Goal: Navigation & Orientation: Find specific page/section

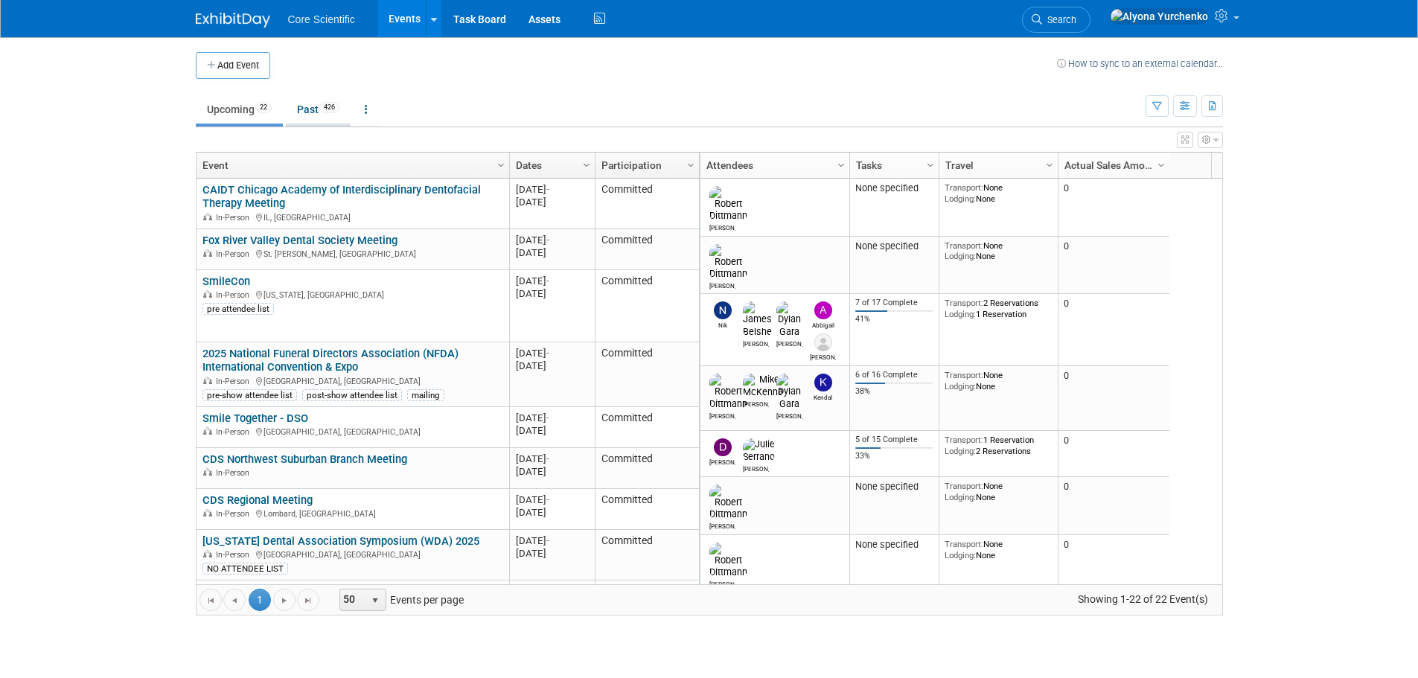
click at [308, 103] on link "Past 426" at bounding box center [318, 109] width 65 height 28
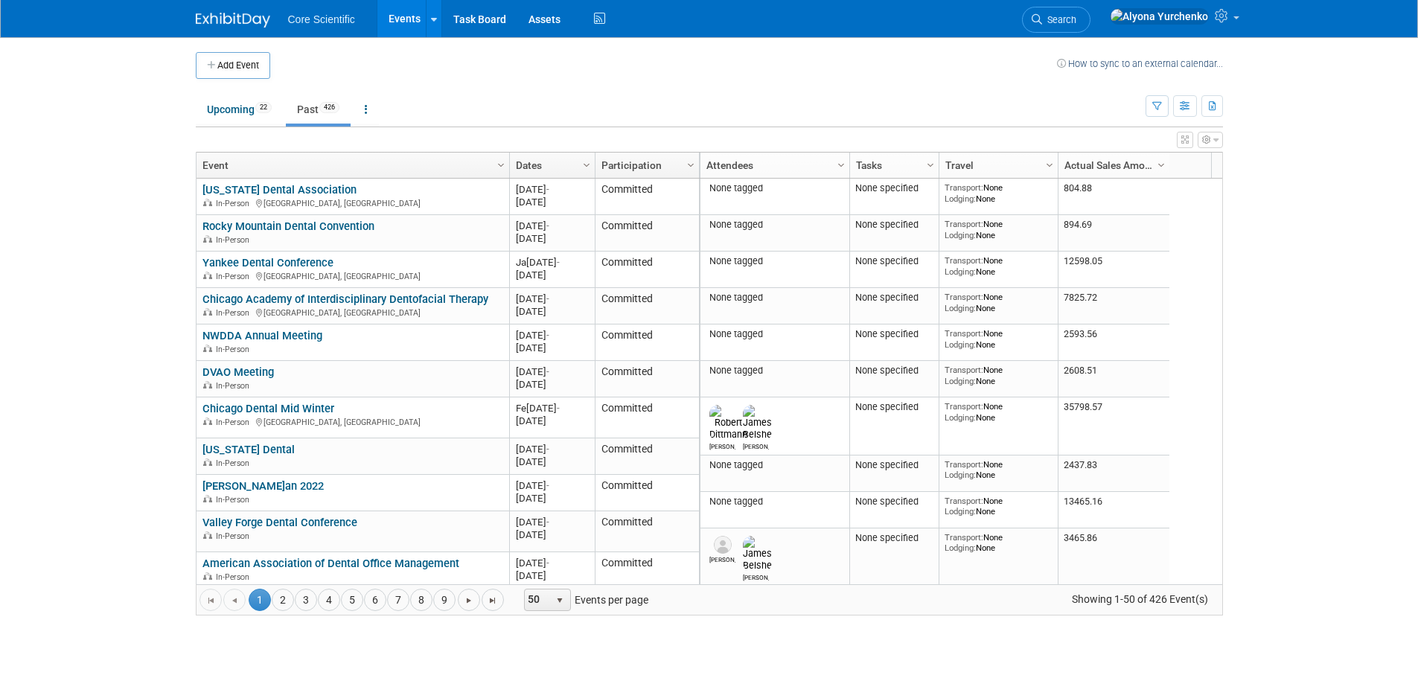
click at [546, 164] on link "Dates" at bounding box center [550, 165] width 69 height 25
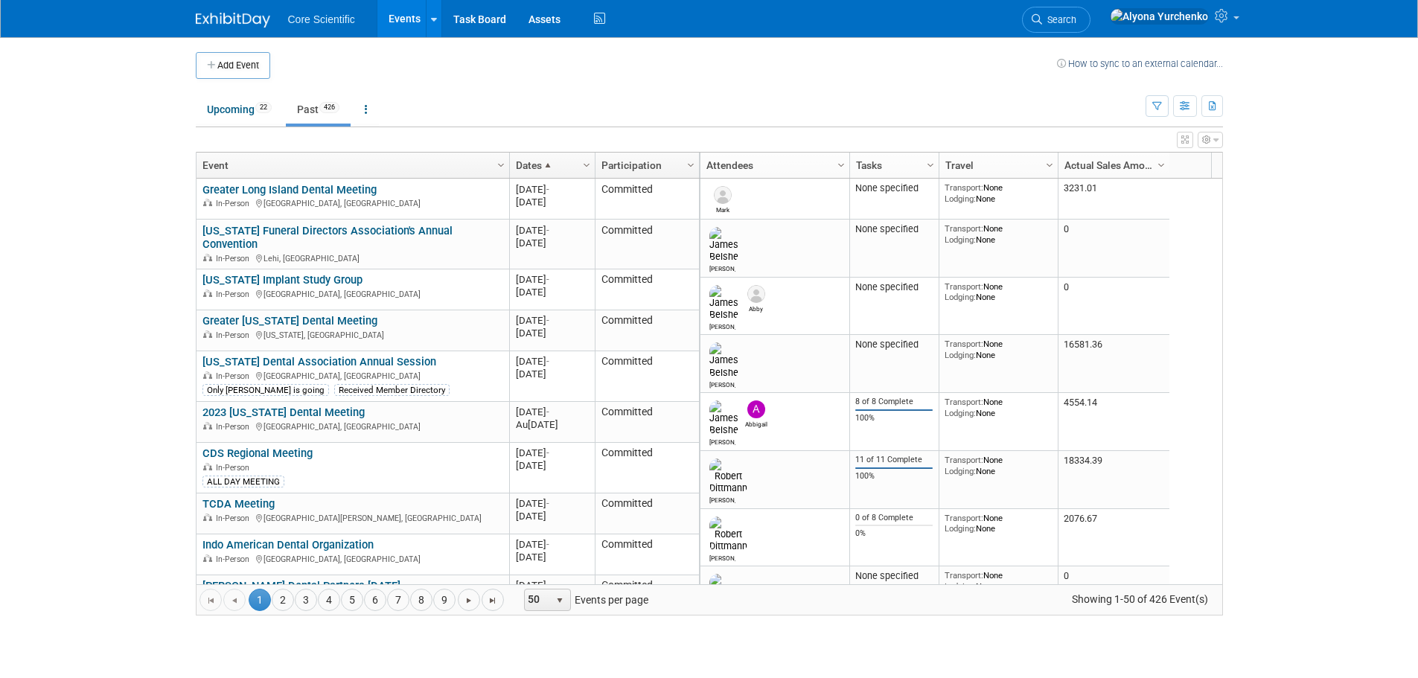
click at [546, 164] on span at bounding box center [548, 165] width 12 height 12
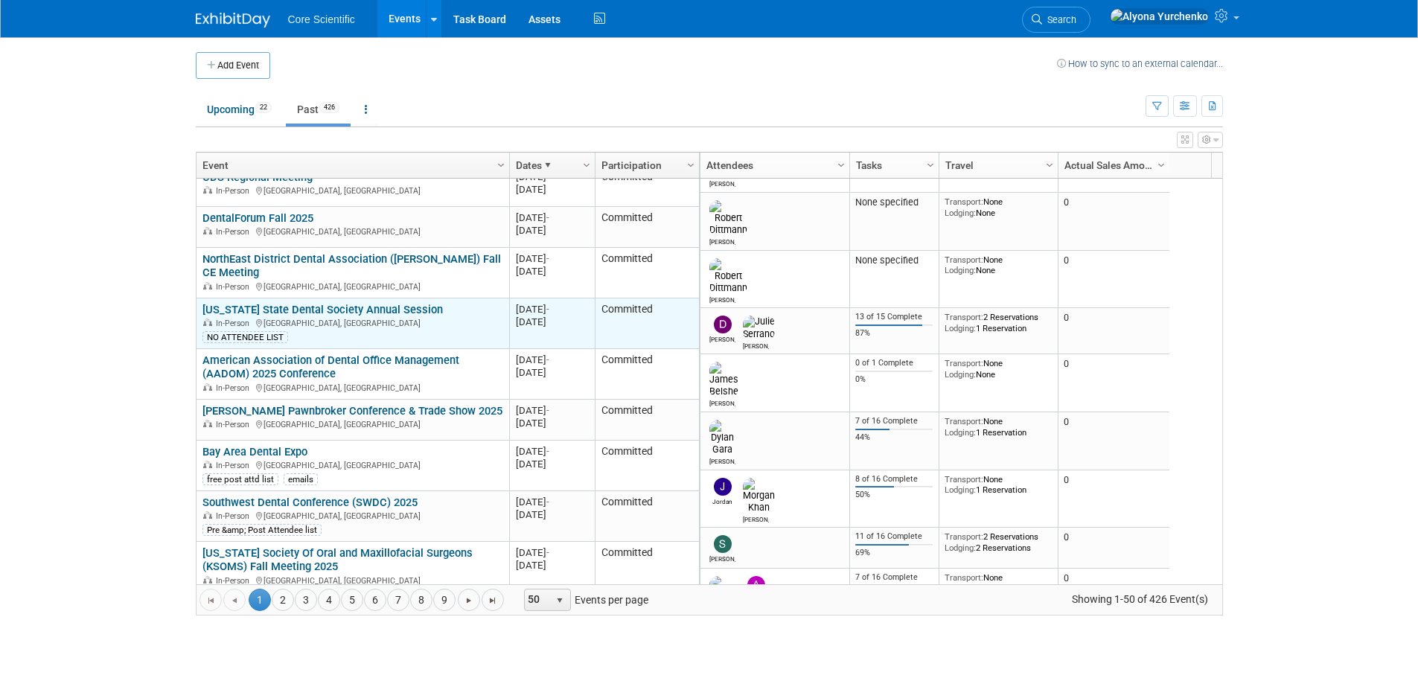
scroll to position [179, 0]
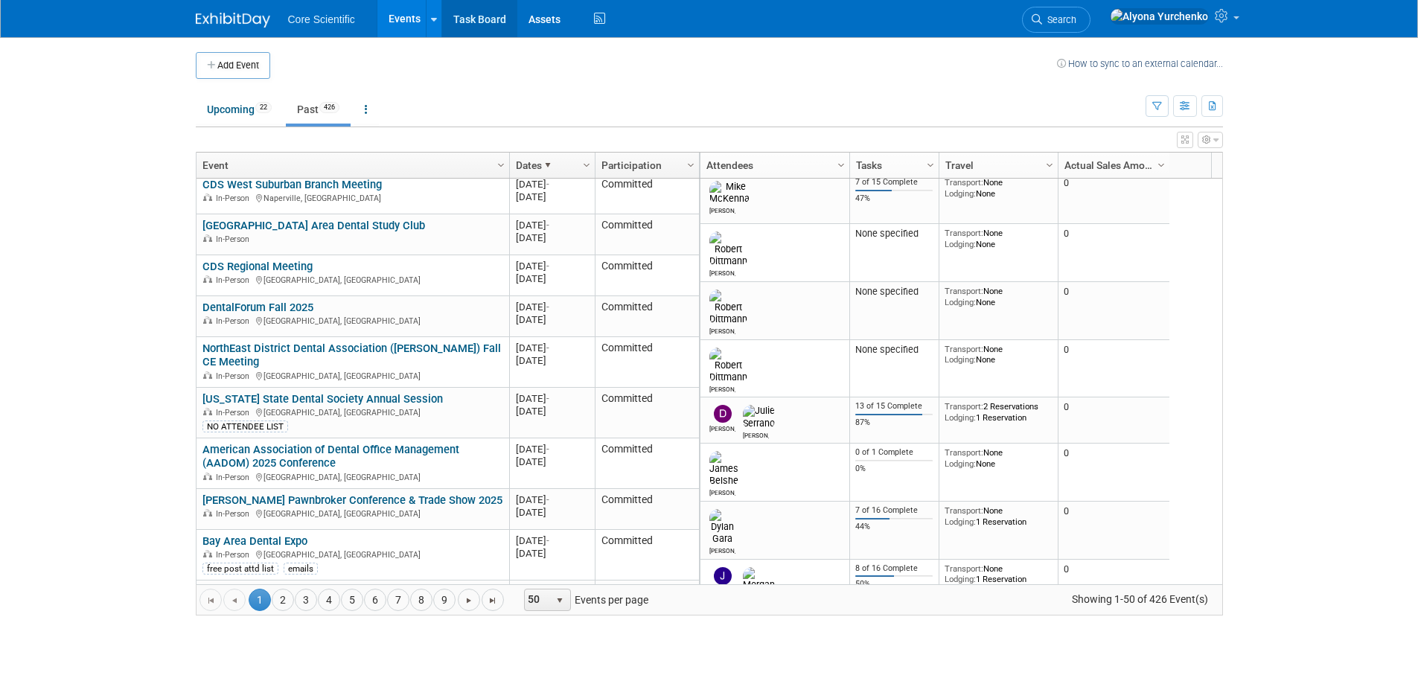
click at [482, 19] on link "Task Board" at bounding box center [479, 18] width 75 height 37
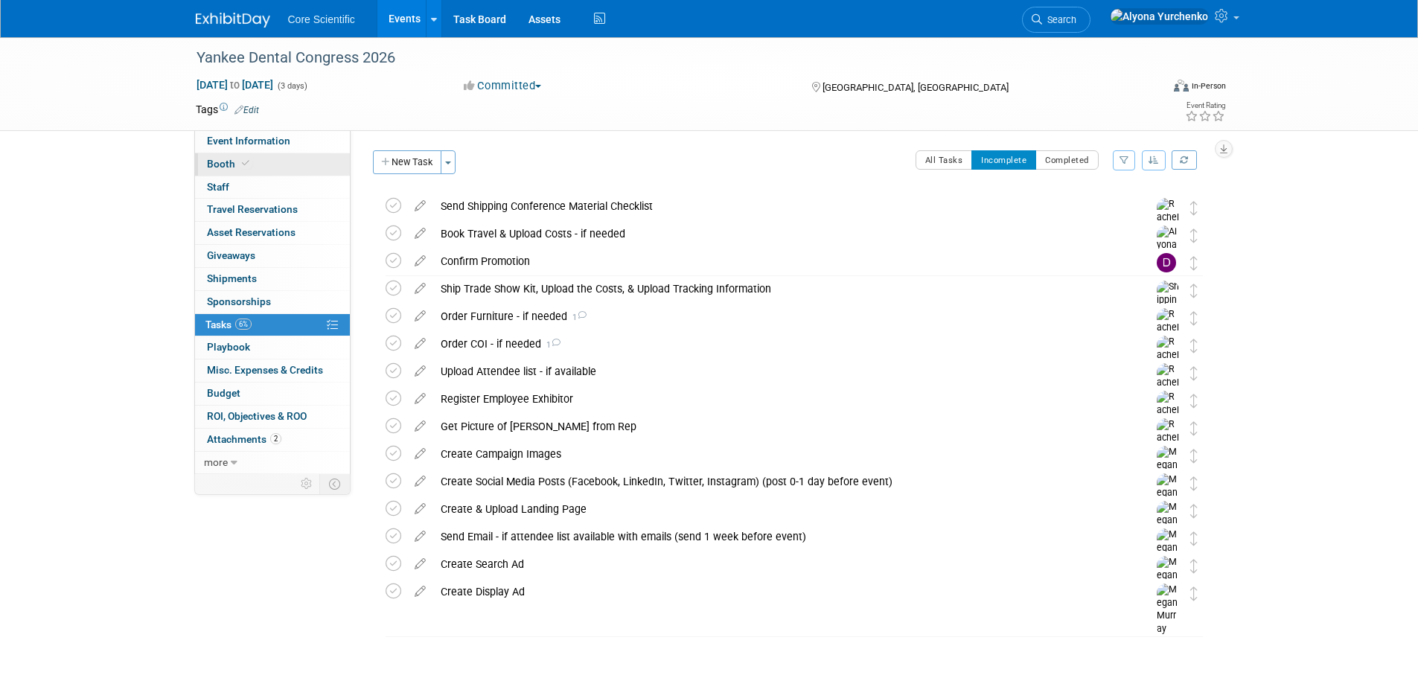
click at [283, 163] on link "Booth" at bounding box center [272, 164] width 155 height 22
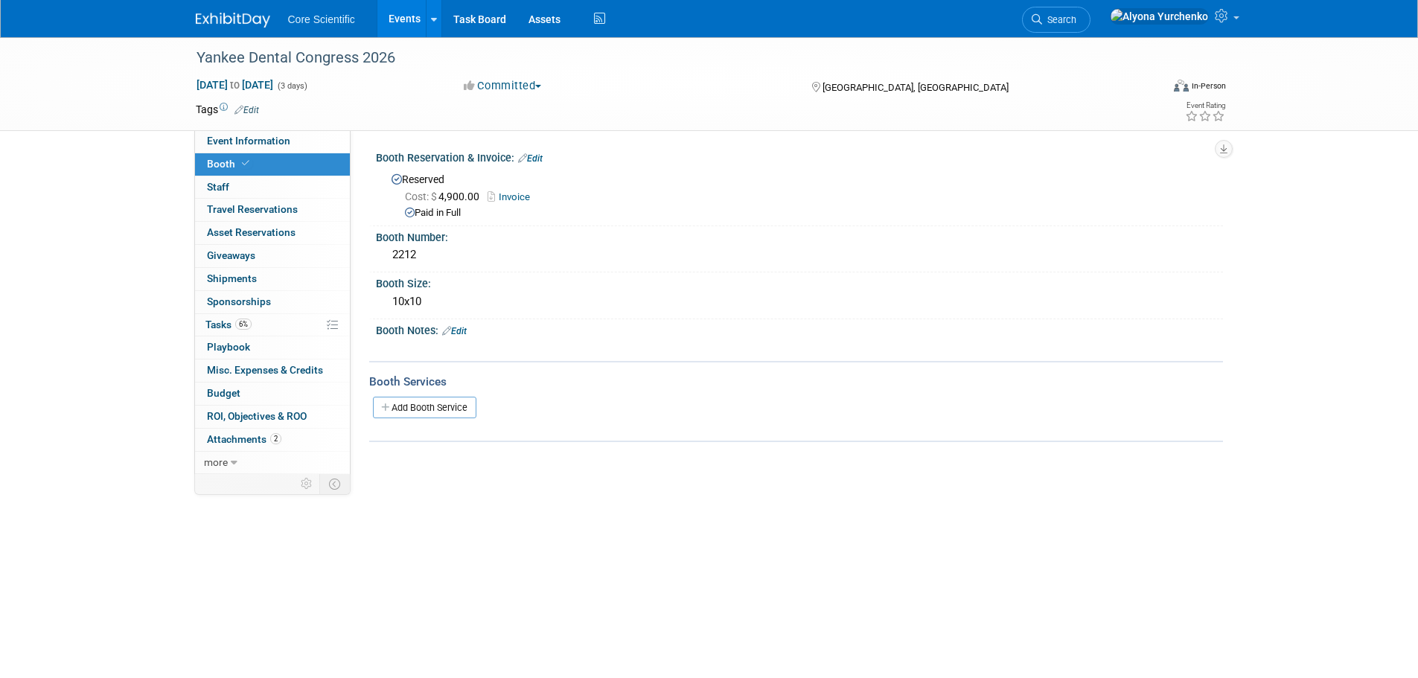
click at [275, 174] on link "Booth" at bounding box center [272, 164] width 155 height 22
click at [262, 184] on link "0 Staff 0" at bounding box center [272, 187] width 155 height 22
